Goal: Task Accomplishment & Management: Manage account settings

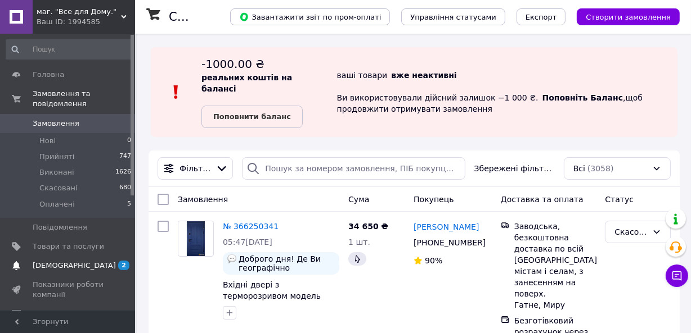
click at [53, 261] on span "[DEMOGRAPHIC_DATA]" at bounding box center [74, 266] width 83 height 10
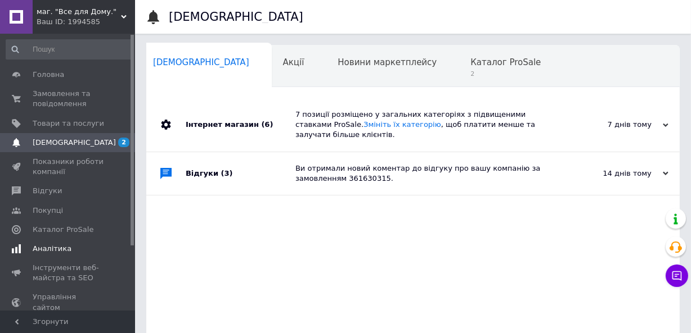
scroll to position [0, 6]
click at [469, 70] on span "2" at bounding box center [504, 74] width 70 height 8
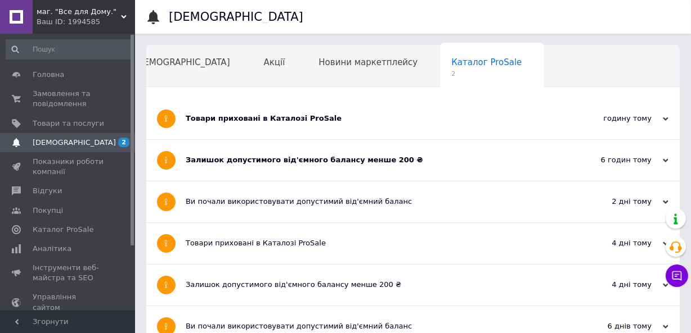
click at [306, 157] on div "Залишок допустимого від'ємного балансу менше 200 ₴" at bounding box center [371, 160] width 370 height 10
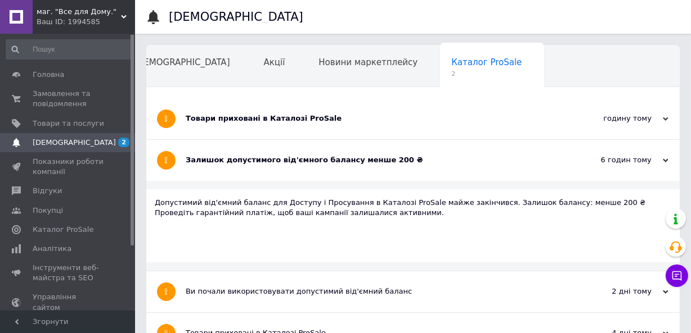
click at [303, 121] on div "Товари приховані в Каталозі ProSale" at bounding box center [371, 119] width 370 height 10
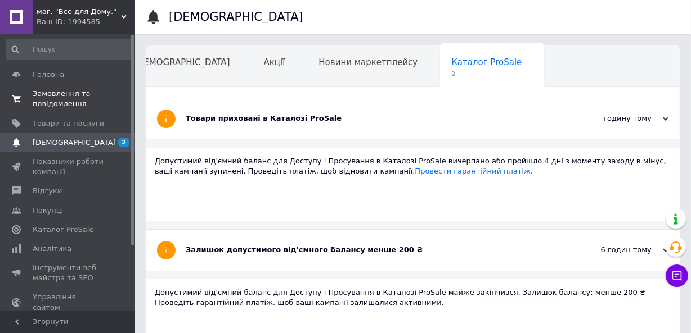
click at [60, 101] on span "Замовлення та повідомлення" at bounding box center [68, 99] width 71 height 20
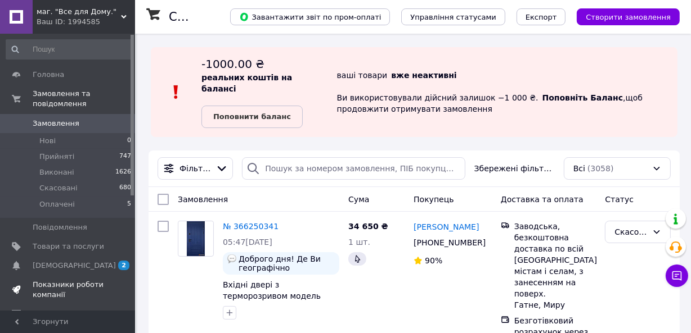
click at [72, 280] on span "Показники роботи компанії" at bounding box center [68, 290] width 71 height 20
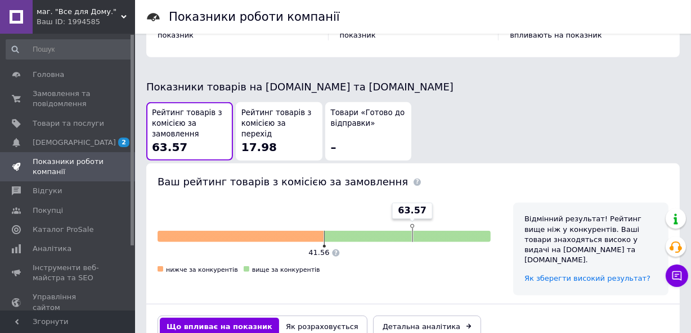
scroll to position [613, 0]
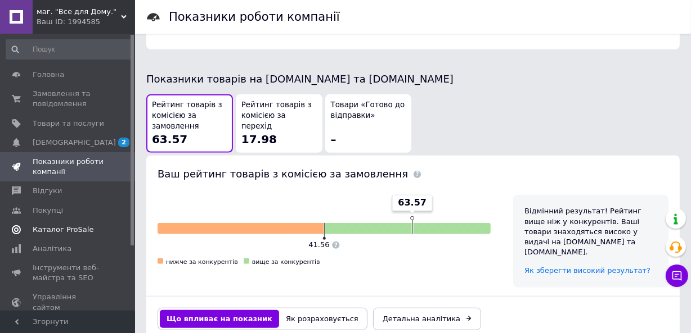
click at [60, 228] on span "Каталог ProSale" at bounding box center [63, 230] width 61 height 10
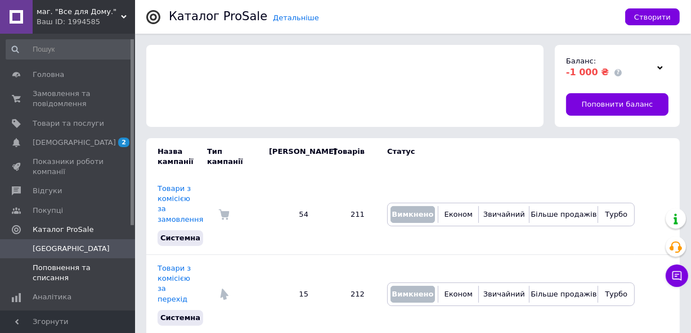
scroll to position [51, 0]
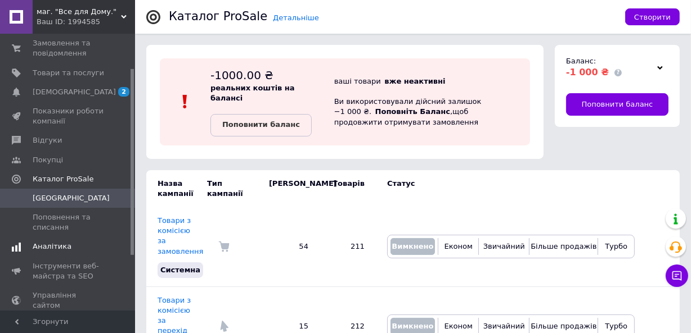
click at [57, 243] on span "Аналітика" at bounding box center [52, 247] width 39 height 10
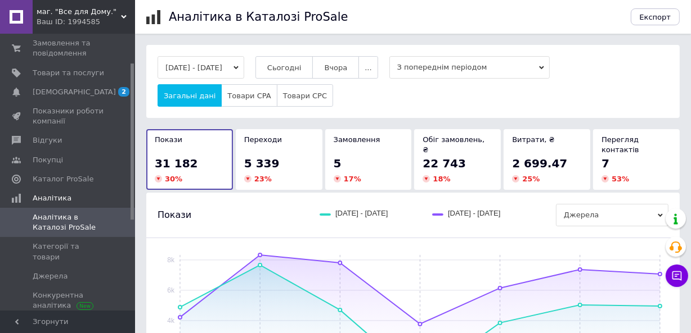
click at [268, 159] on span "5 339" at bounding box center [261, 163] width 35 height 13
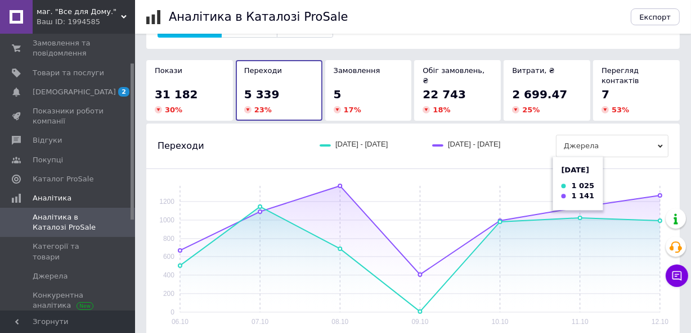
scroll to position [102, 0]
